Goal: Information Seeking & Learning: Check status

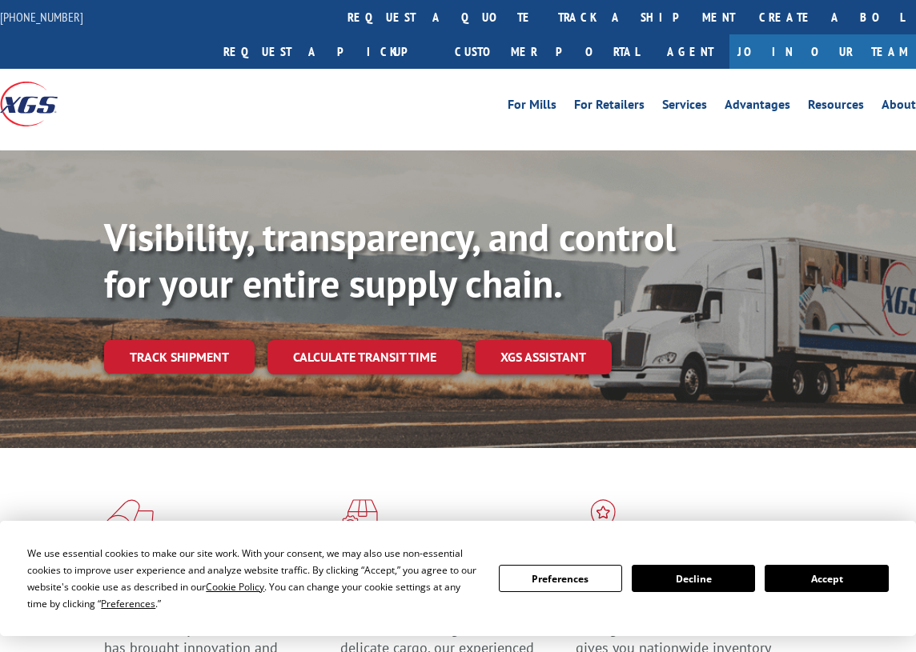
drag, startPoint x: 157, startPoint y: 333, endPoint x: 166, endPoint y: 321, distance: 14.9
click at [157, 340] on link "Track shipment" at bounding box center [179, 357] width 150 height 34
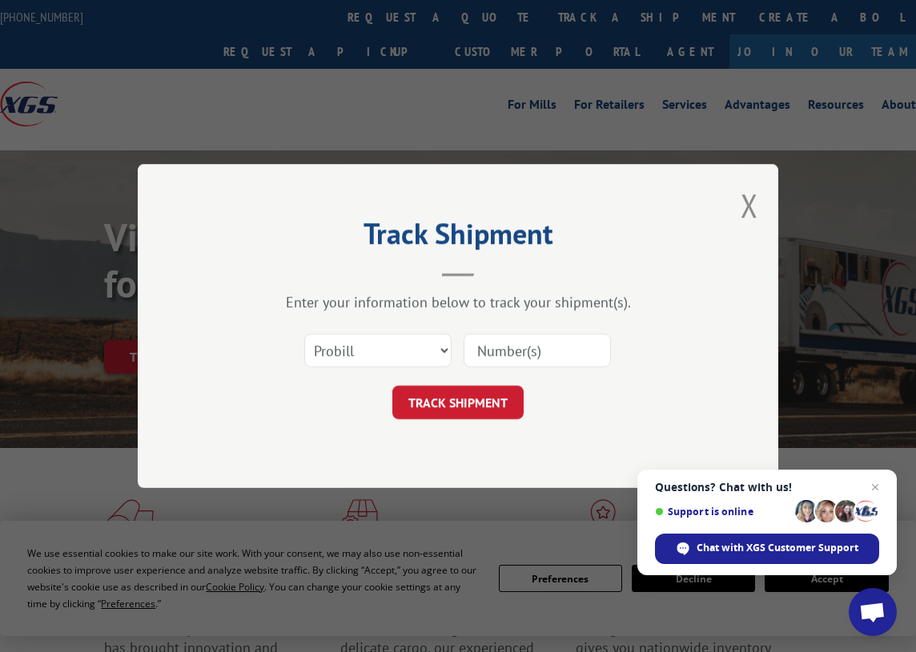
paste input "17342272"
type input "17342272"
click at [447, 395] on button "TRACK SHIPMENT" at bounding box center [457, 403] width 131 height 34
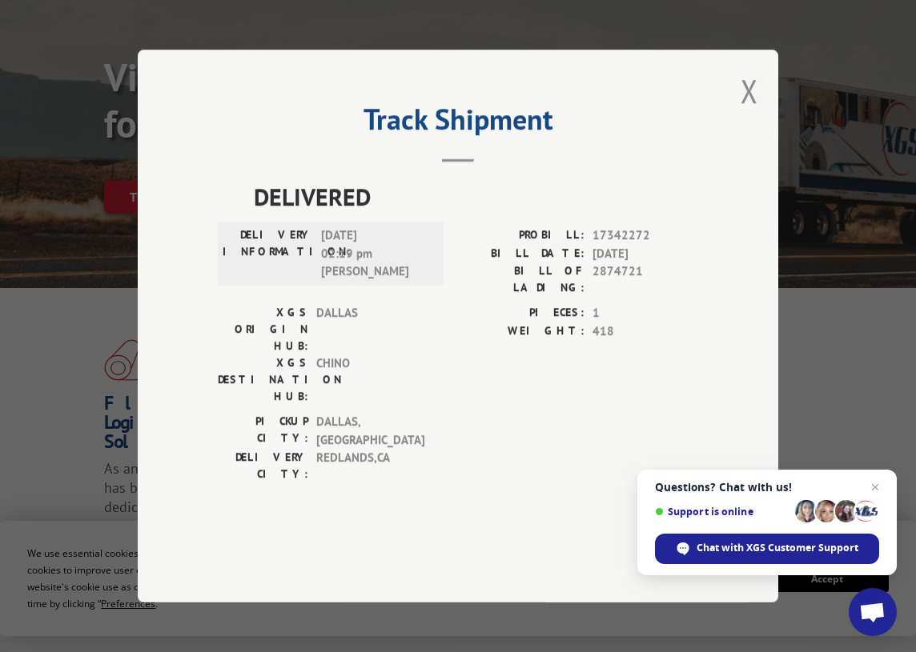
scroll to position [240, 0]
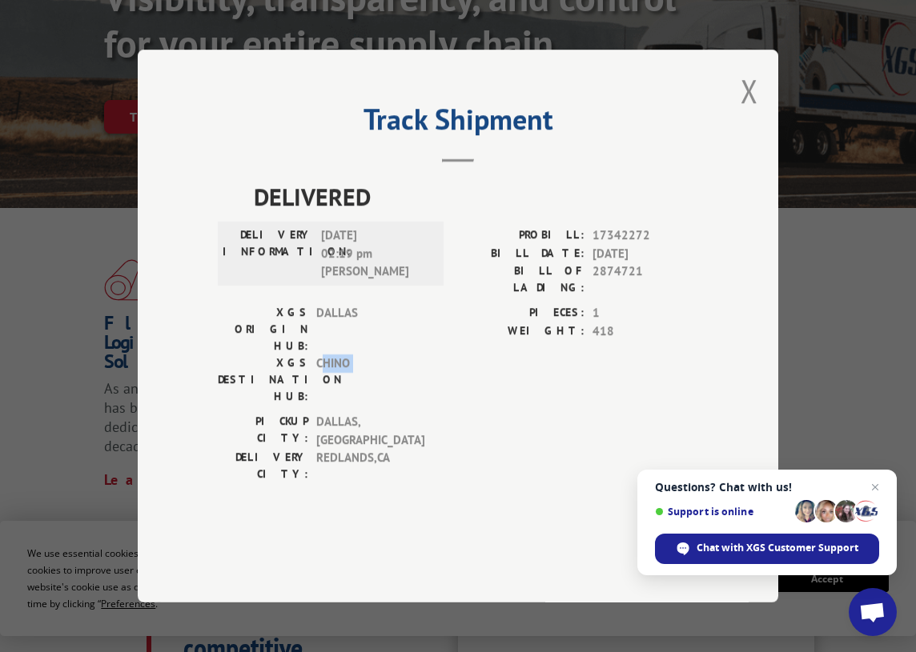
drag, startPoint x: 405, startPoint y: 359, endPoint x: 499, endPoint y: 355, distance: 93.7
click at [499, 355] on div "XGS ORIGIN HUB: DALLAS XGS DESTINATION HUB: CHINO PIECES: 1 WEIGHT: 418" at bounding box center [458, 358] width 480 height 109
click at [685, 263] on span "[DATE]" at bounding box center [645, 254] width 106 height 18
click at [751, 112] on button "Close modal" at bounding box center [749, 91] width 18 height 42
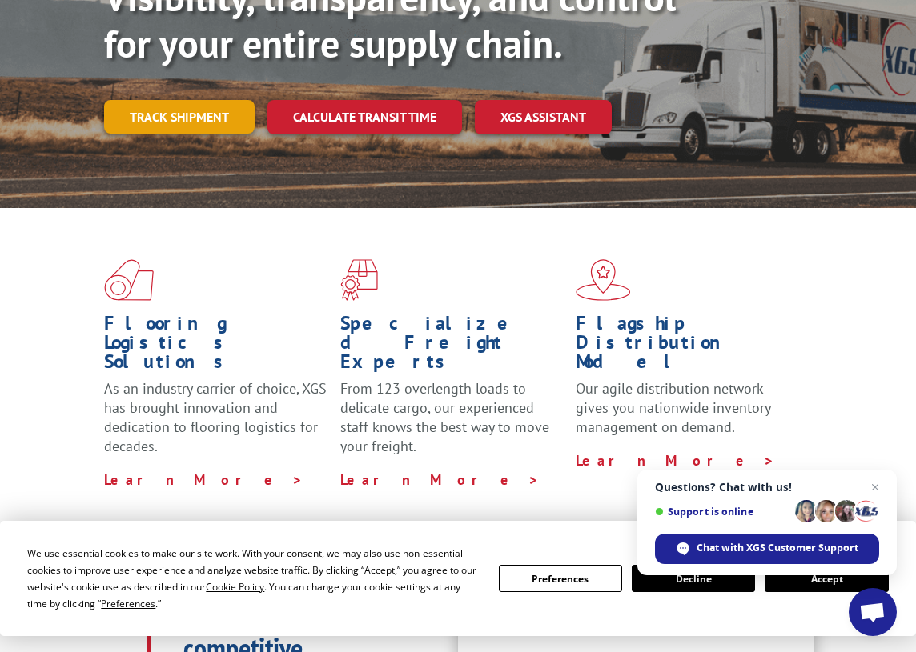
click at [149, 100] on link "Track shipment" at bounding box center [179, 117] width 150 height 34
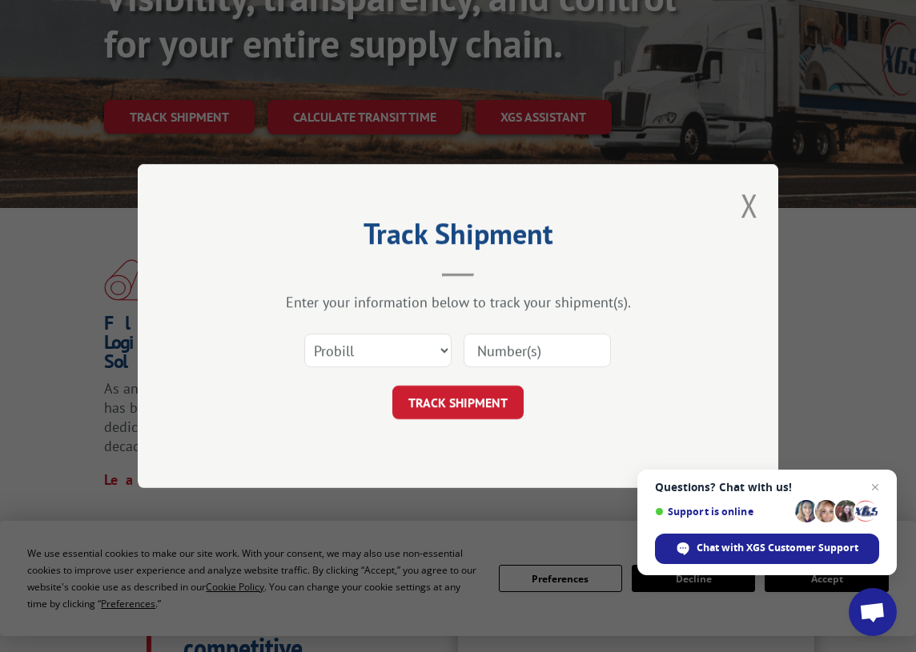
click at [515, 353] on input at bounding box center [536, 351] width 147 height 34
paste input "17342272"
type input "17342272"
click at [455, 406] on button "TRACK SHIPMENT" at bounding box center [457, 403] width 131 height 34
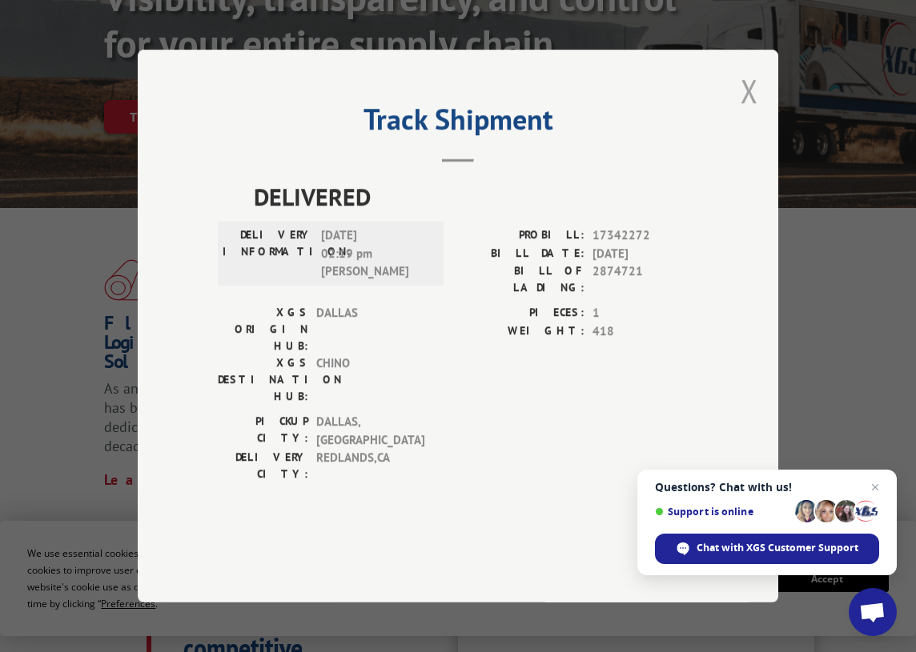
click at [755, 112] on button "Close modal" at bounding box center [749, 91] width 18 height 42
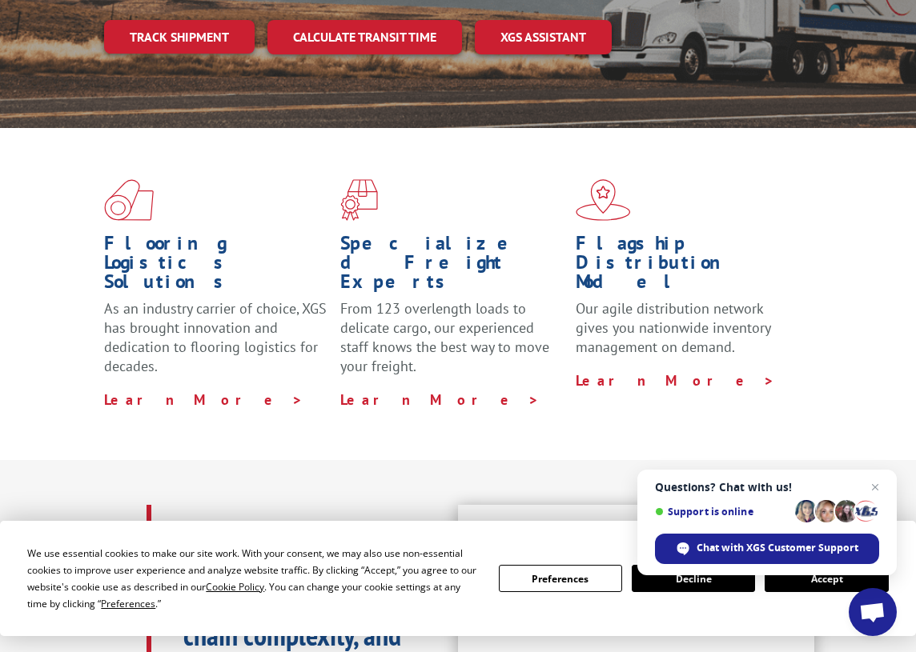
scroll to position [0, 0]
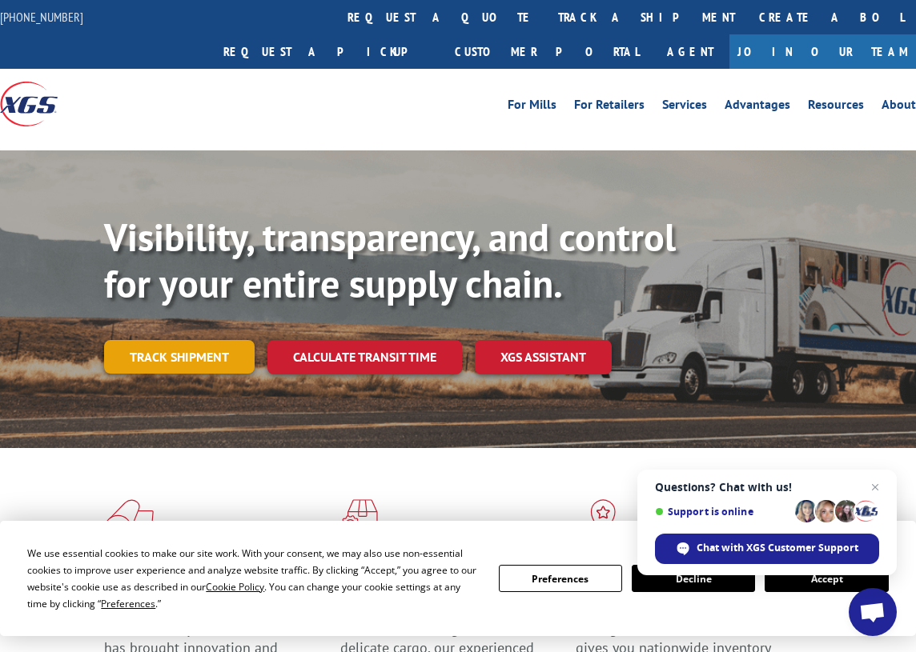
click at [208, 340] on link "Track shipment" at bounding box center [179, 357] width 150 height 34
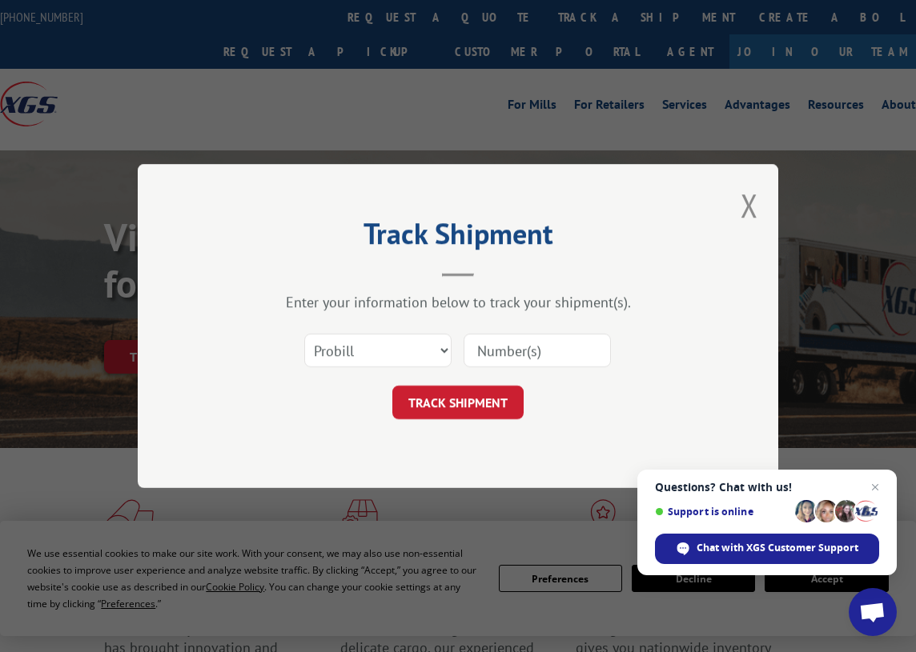
drag, startPoint x: 535, startPoint y: 345, endPoint x: 520, endPoint y: 348, distance: 15.5
paste input "17342272"
type input "17342272"
click at [486, 407] on button "TRACK SHIPMENT" at bounding box center [457, 403] width 131 height 34
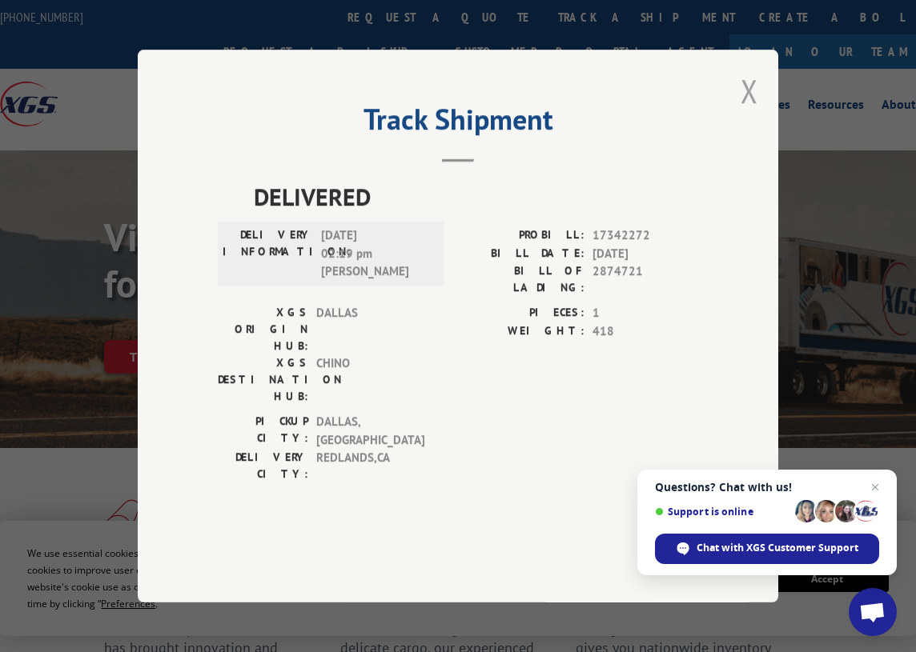
click at [756, 112] on button "Close modal" at bounding box center [749, 91] width 18 height 42
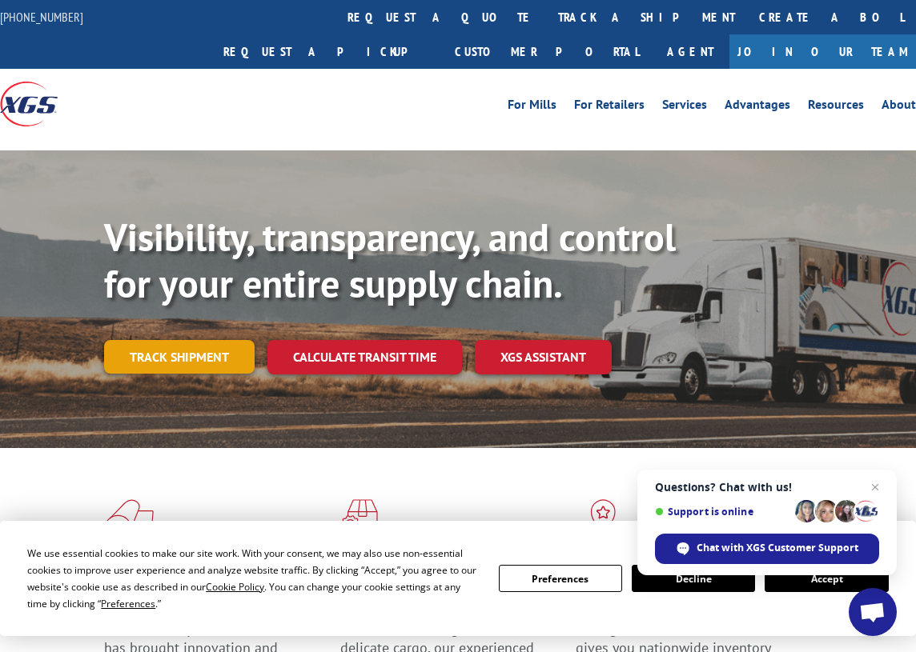
click at [212, 340] on link "Track shipment" at bounding box center [179, 357] width 150 height 34
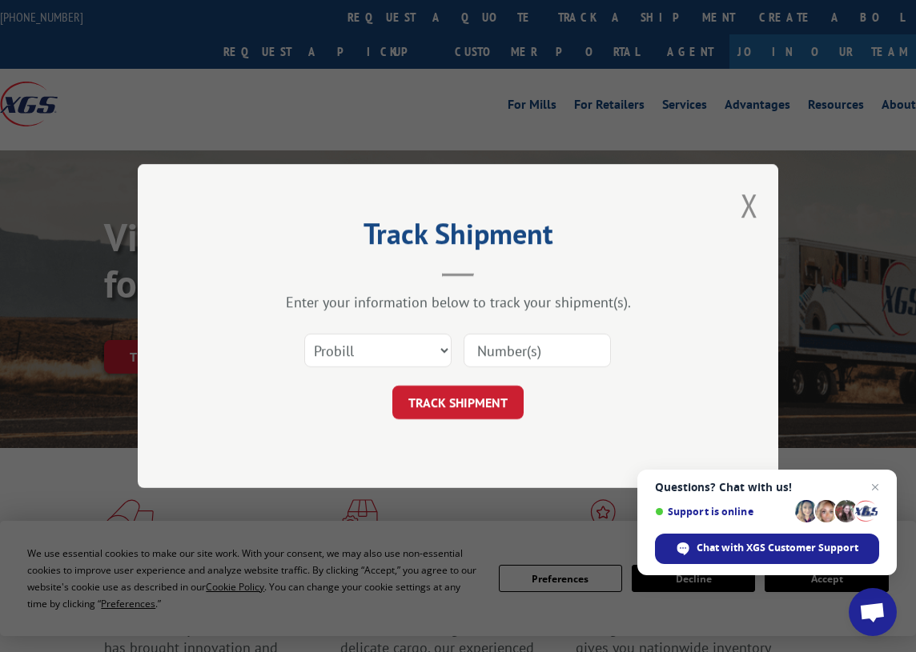
paste input "17342272"
type input "17342272"
click at [450, 397] on button "TRACK SHIPMENT" at bounding box center [457, 403] width 131 height 34
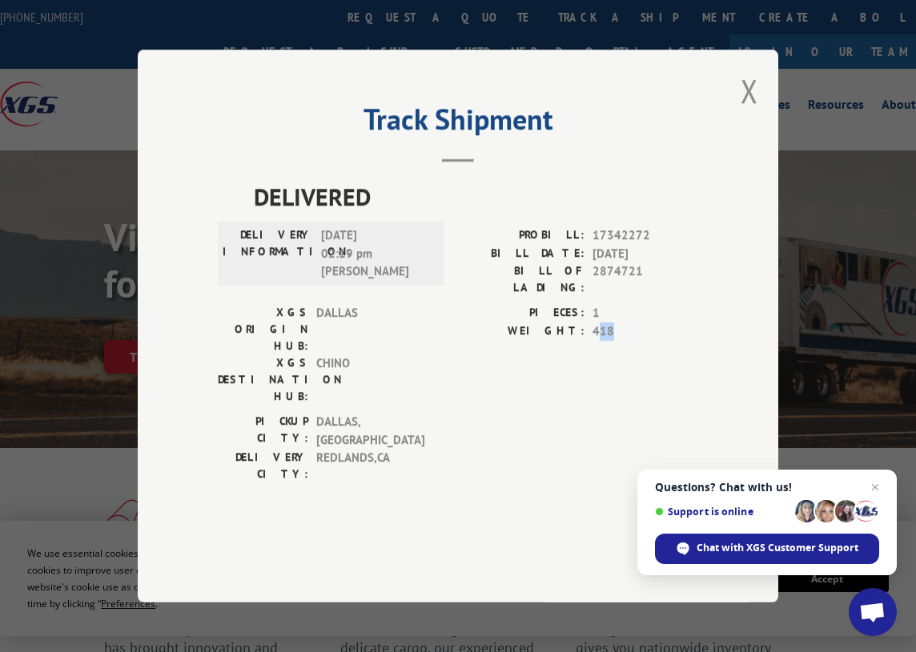
drag, startPoint x: 602, startPoint y: 371, endPoint x: 635, endPoint y: 371, distance: 32.8
click at [635, 341] on span "418" at bounding box center [645, 332] width 106 height 18
drag, startPoint x: 318, startPoint y: 315, endPoint x: 404, endPoint y: 324, distance: 87.0
click at [404, 281] on div "DELIVERY INFORMATION: [DATE] 02:19 pm [PERSON_NAME]" at bounding box center [330, 253] width 216 height 54
